Goal: Communication & Community: Share content

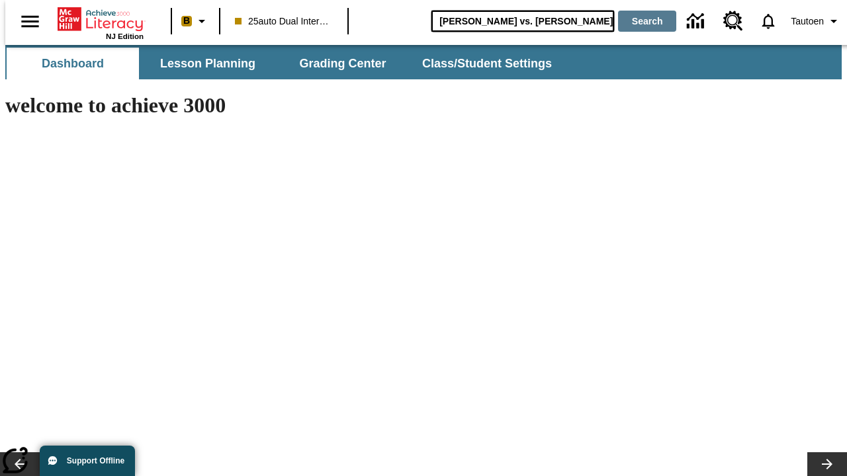
type input "Michelangelo vs. Leonardo"
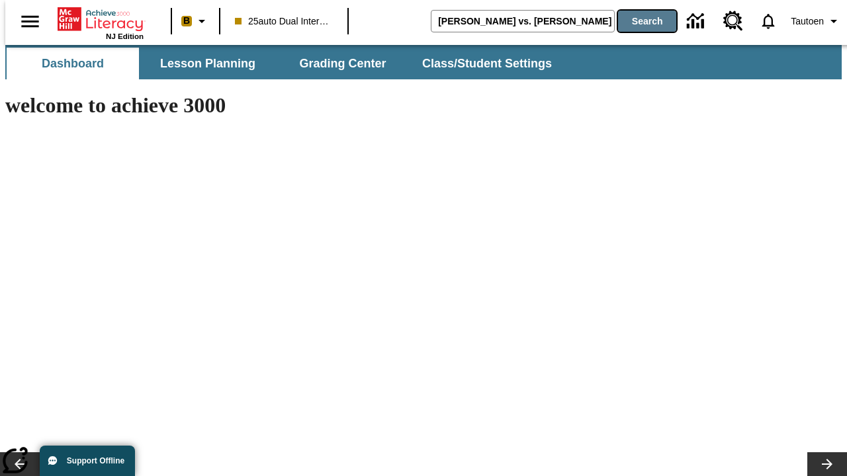
click at [638, 21] on button "Search" at bounding box center [647, 21] width 58 height 21
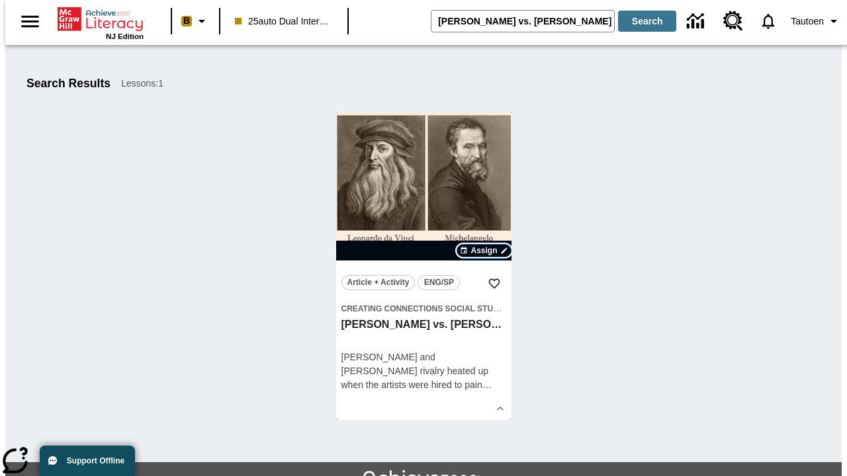
click at [484, 251] on span "Assign" at bounding box center [483, 251] width 26 height 12
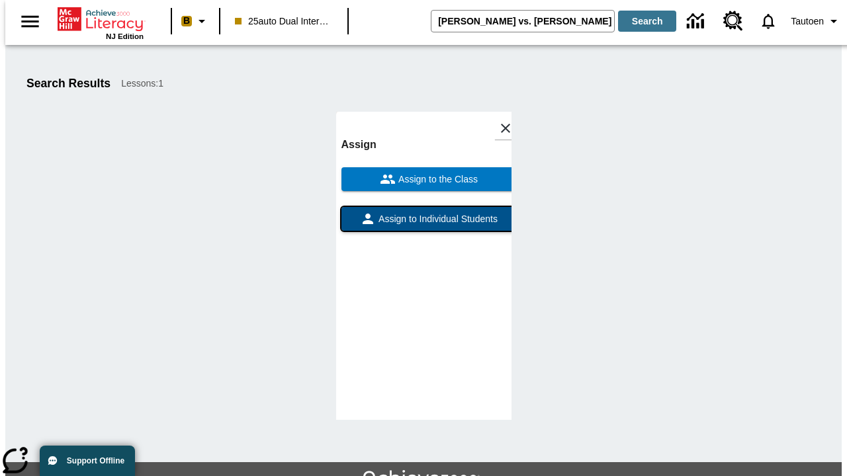
click at [423, 225] on span "Assign to Individual Students" at bounding box center [437, 219] width 122 height 14
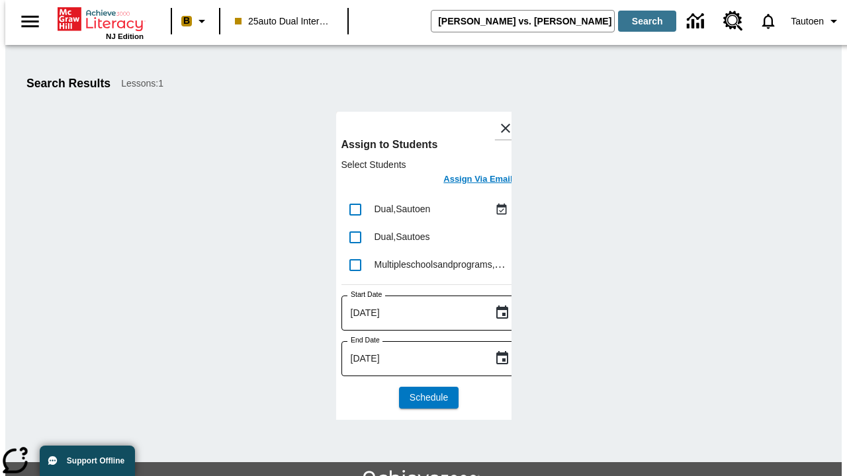
click at [355, 209] on input "lesson details" at bounding box center [355, 210] width 28 height 28
checkbox input "true"
click at [468, 181] on h6 "Assign Via Email" at bounding box center [477, 179] width 69 height 15
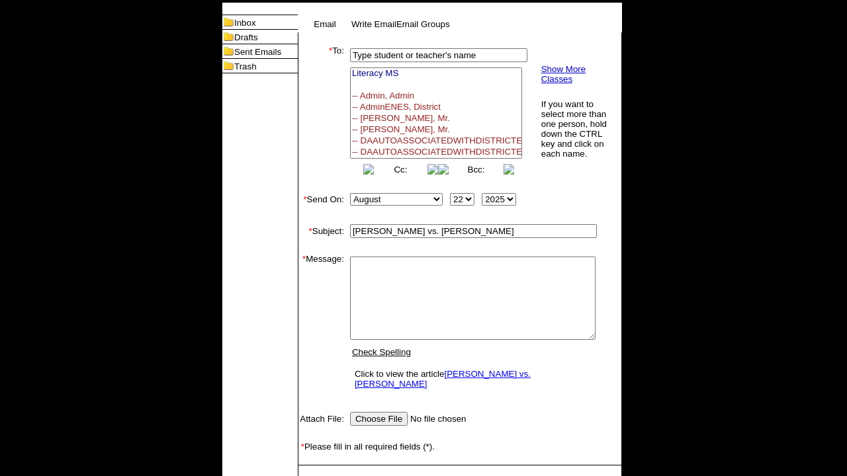
select select
